Goal: Task Accomplishment & Management: Manage account settings

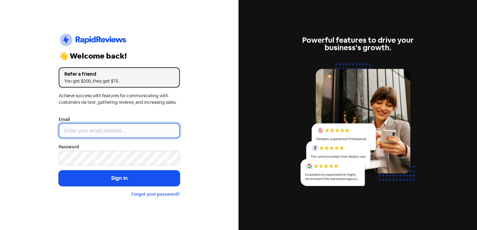
click at [146, 137] on input "email" at bounding box center [119, 130] width 121 height 15
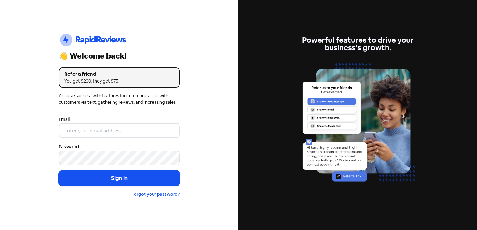
click at [210, 143] on div "Icon For Thunder-circle 👋 Welcome back! Refer a friend You get $200, they get $…" at bounding box center [119, 115] width 238 height 230
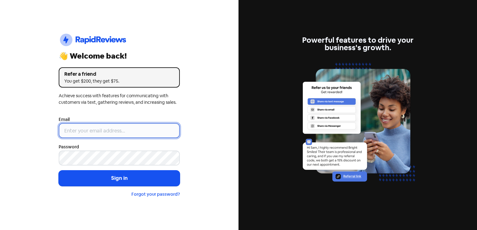
click at [173, 131] on input "email" at bounding box center [119, 130] width 121 height 15
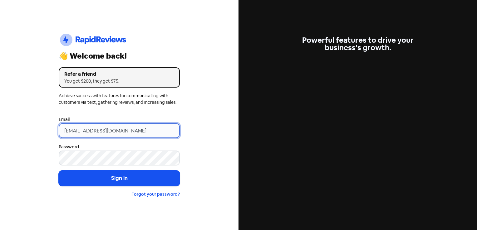
type input "[EMAIL_ADDRESS][DOMAIN_NAME]"
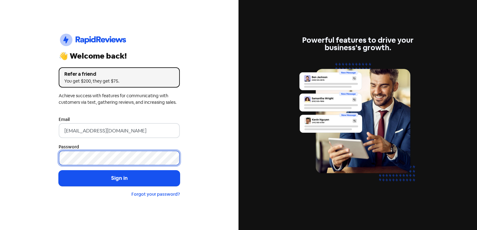
click at [59, 171] on button "Sign in" at bounding box center [119, 179] width 121 height 16
